Goal: Transaction & Acquisition: Purchase product/service

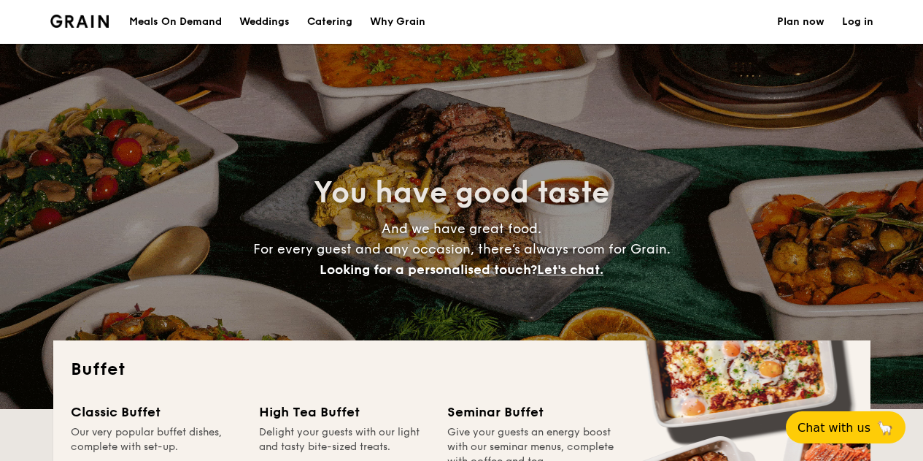
select select
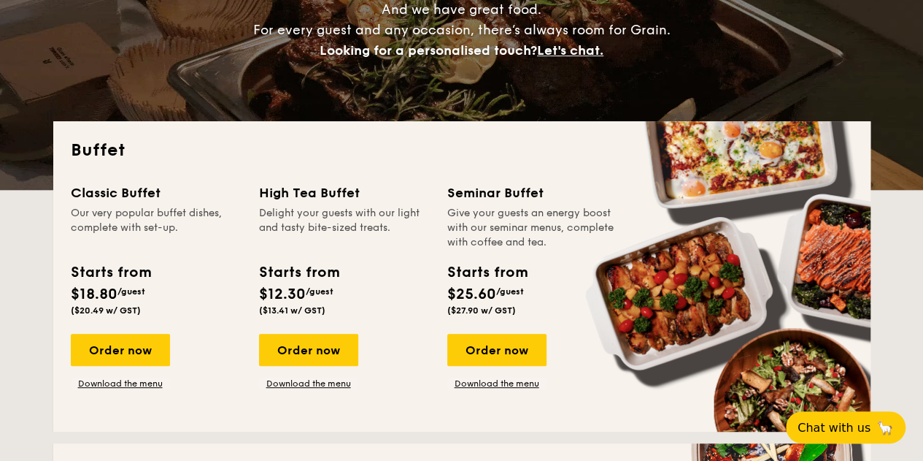
scroll to position [292, 0]
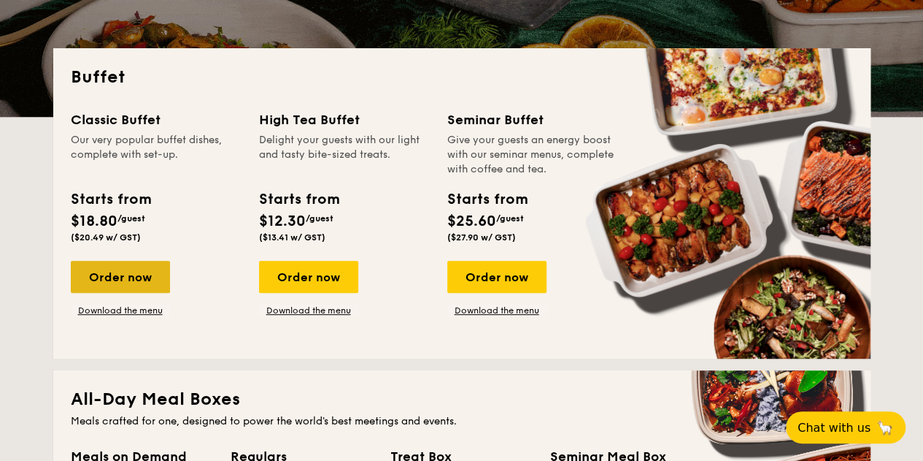
click at [110, 267] on div "Order now" at bounding box center [120, 277] width 99 height 32
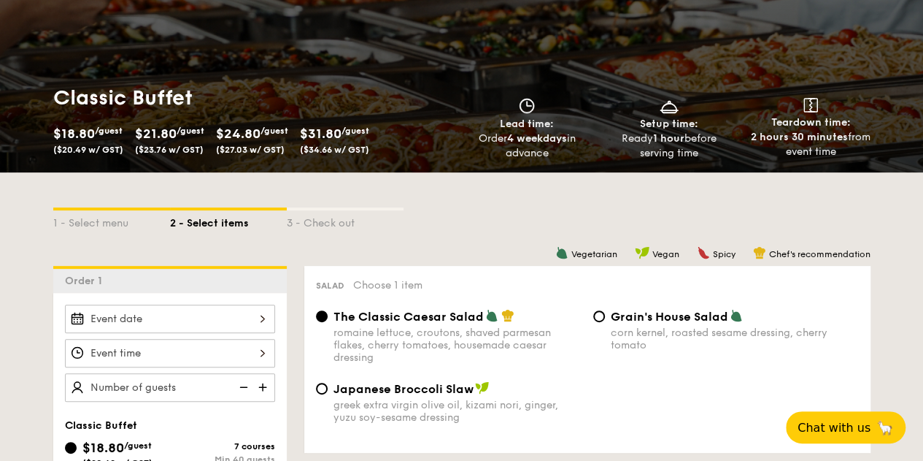
scroll to position [219, 0]
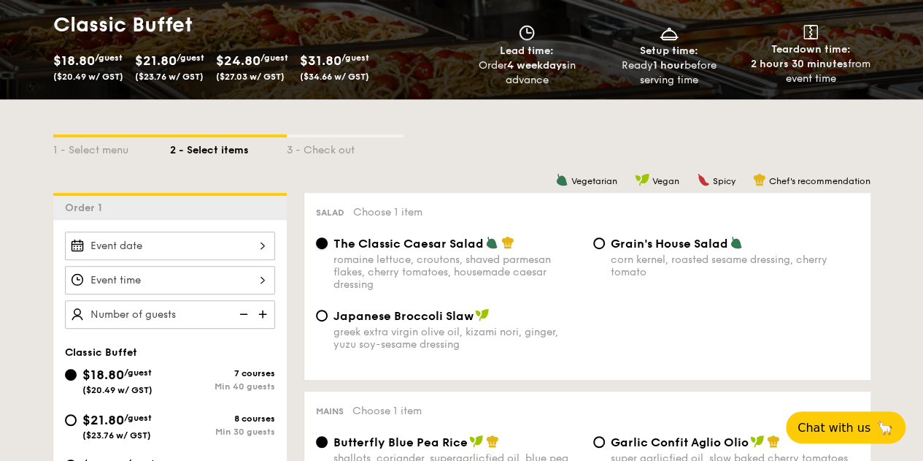
click at [323, 243] on input "The Classic Caesar Salad romaine lettuce, croutons, shaved parmesan flakes, che…" at bounding box center [322, 243] width 12 height 12
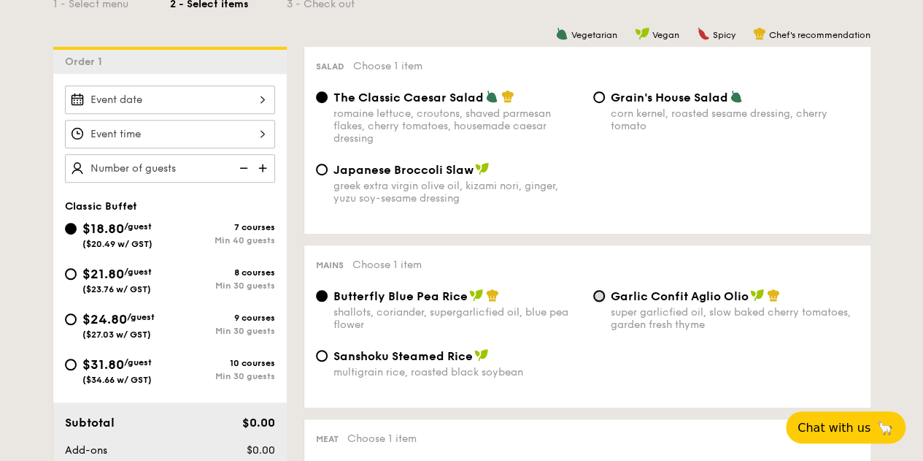
click at [600, 295] on input "Garlic Confit Aglio Olio super garlicfied oil, slow baked cherry tomatoes, gard…" at bounding box center [600, 296] width 12 height 12
radio input "true"
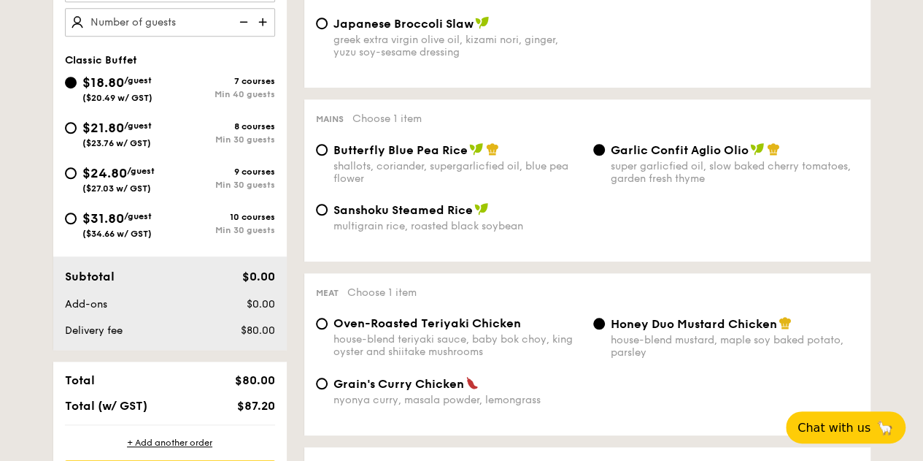
select select
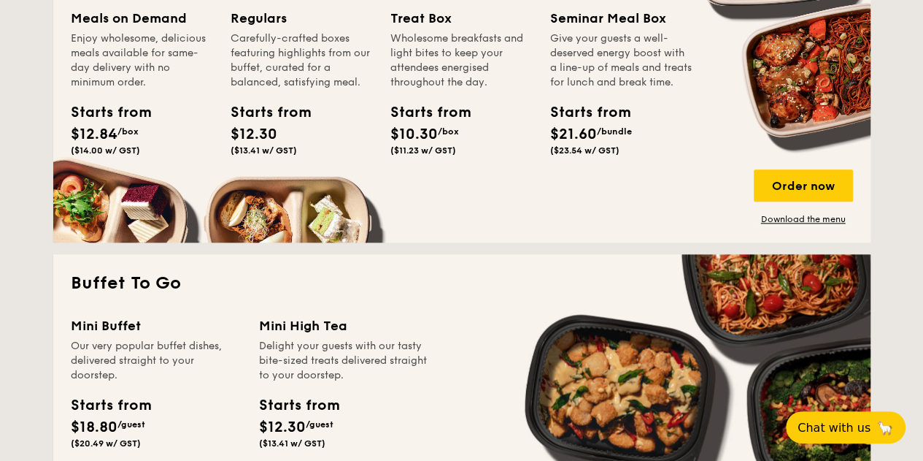
scroll to position [876, 0]
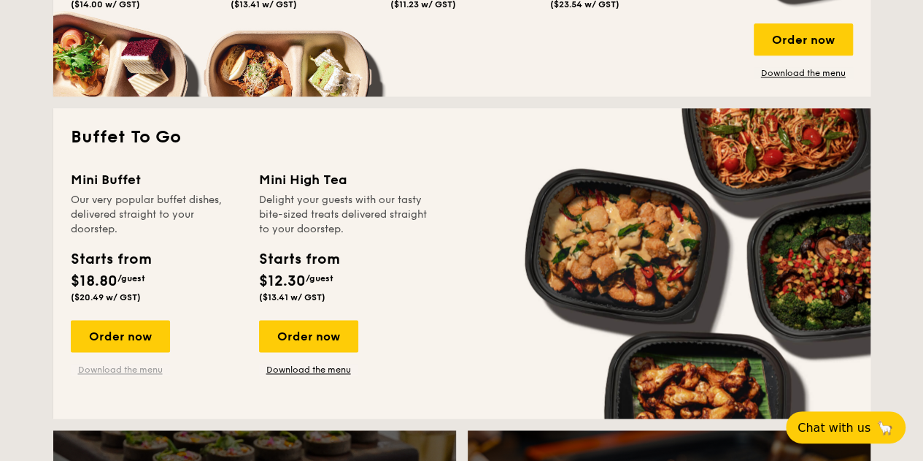
click at [104, 370] on link "Download the menu" at bounding box center [120, 370] width 99 height 12
click at [300, 374] on link "Download the menu" at bounding box center [308, 370] width 99 height 12
